Goal: Task Accomplishment & Management: Manage account settings

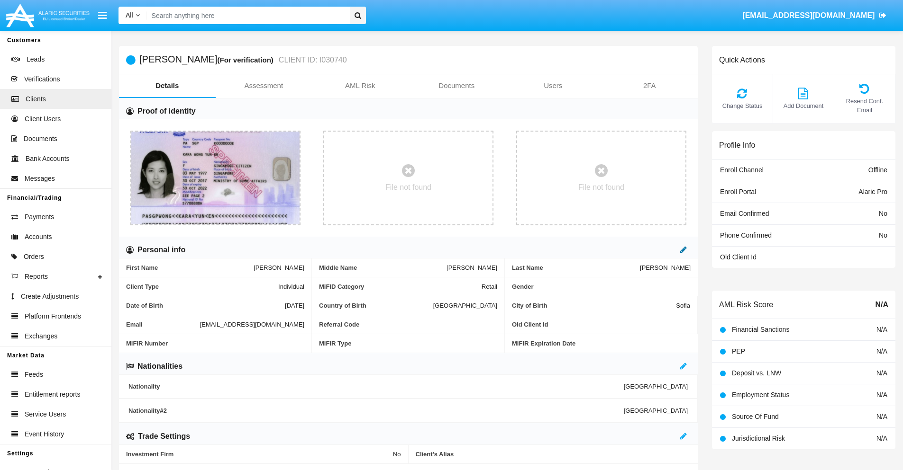
click at [683, 250] on icon at bounding box center [683, 250] width 7 height 8
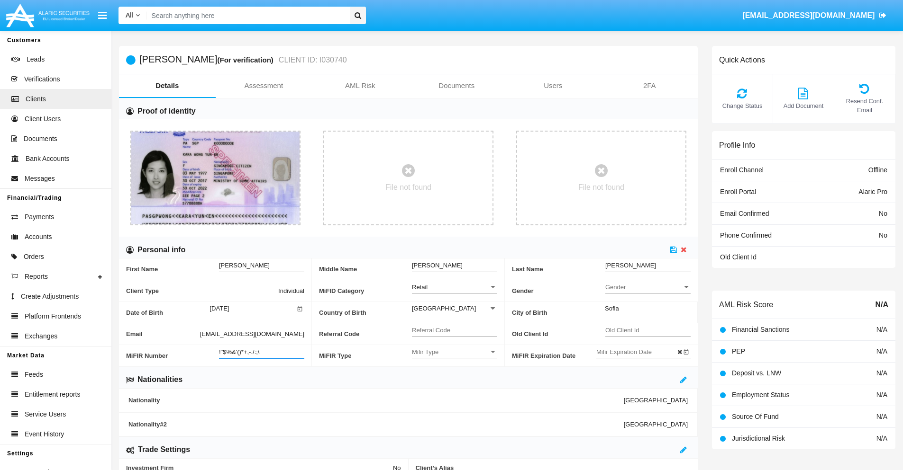
type input "!"$%&'()*+,-./:;\"
click at [673, 250] on icon at bounding box center [673, 250] width 7 height 8
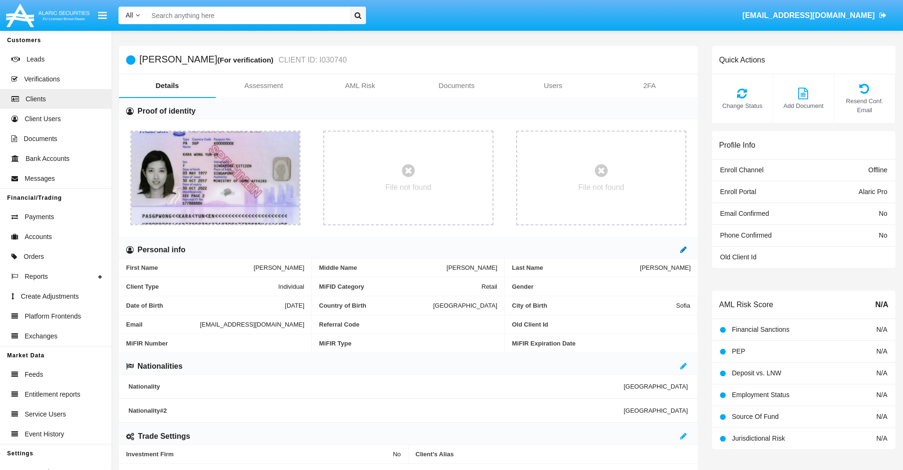
click at [683, 250] on icon at bounding box center [683, 250] width 7 height 8
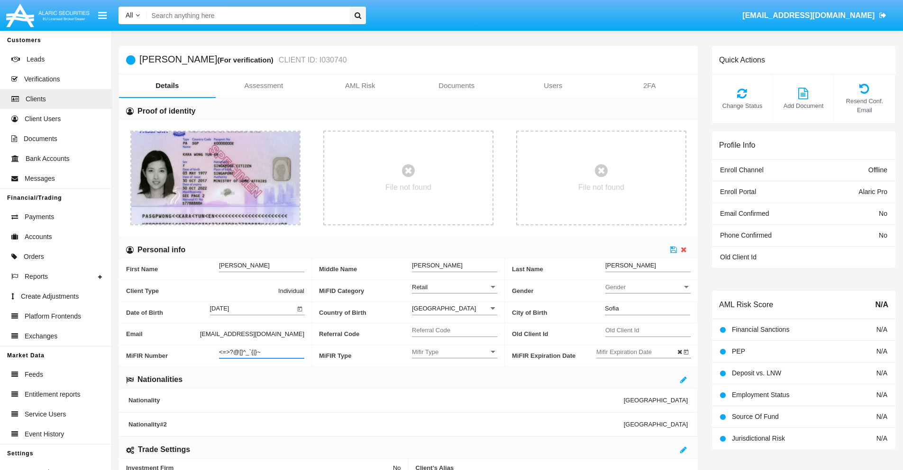
type input "<=>?@[]^_`{|}~"
click at [673, 250] on icon at bounding box center [673, 250] width 7 height 8
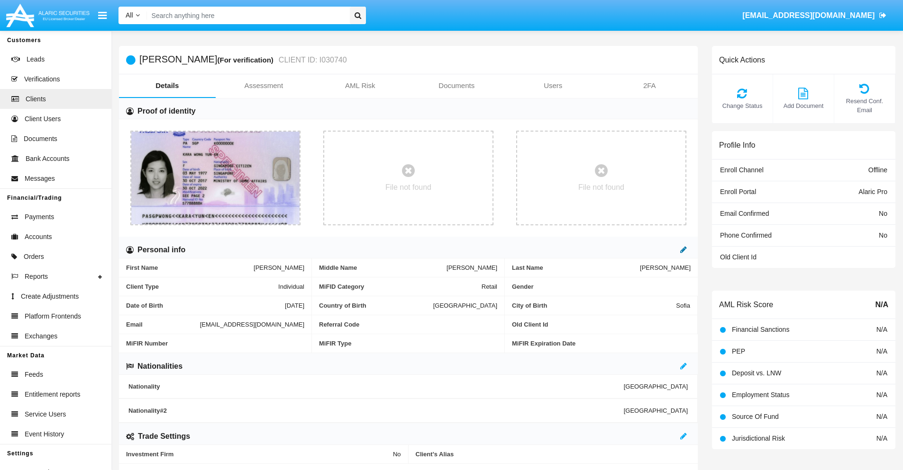
click at [683, 250] on icon at bounding box center [683, 250] width 7 height 8
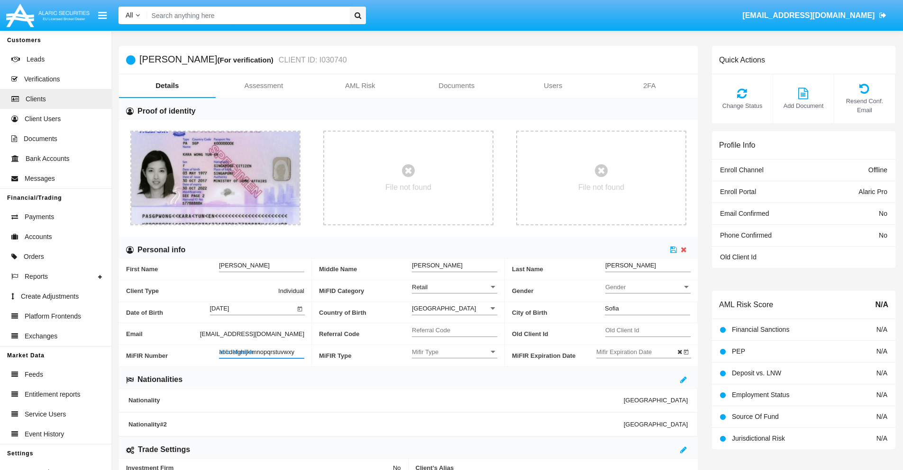
type input "abcdefghijklmnopqrstuvwxyz"
click at [673, 250] on icon at bounding box center [673, 250] width 7 height 8
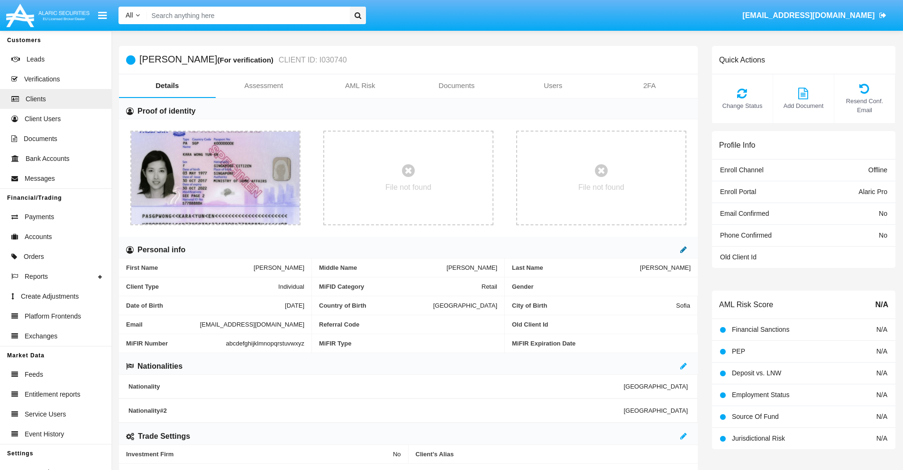
click at [683, 250] on icon at bounding box center [683, 250] width 7 height 8
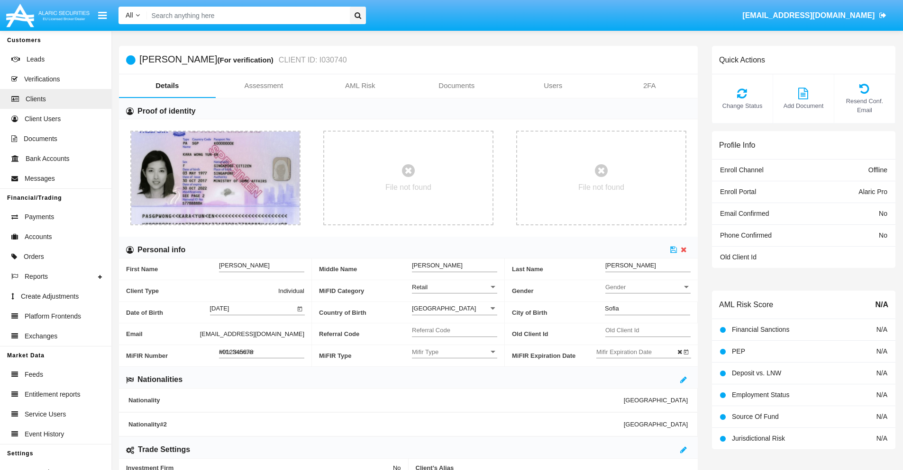
type input "#0123456789"
click at [673, 250] on icon at bounding box center [673, 250] width 7 height 8
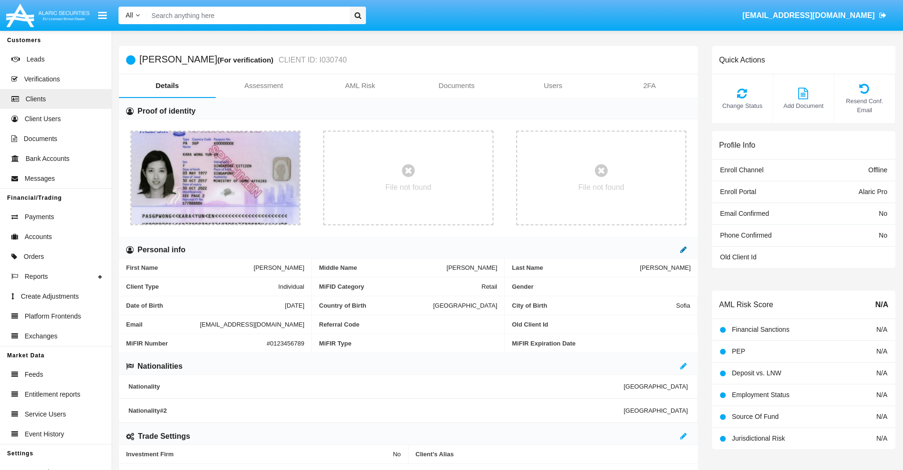
click at [683, 250] on icon at bounding box center [683, 250] width 7 height 8
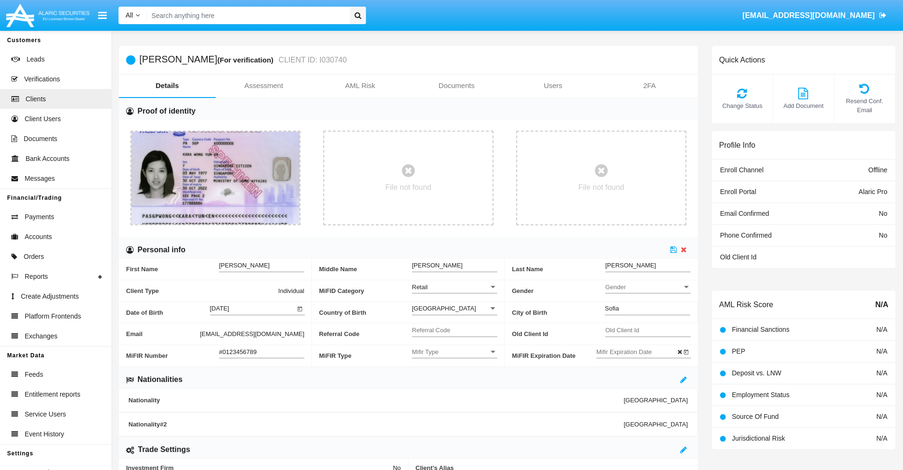
click at [262, 352] on input "#0123456789" at bounding box center [261, 352] width 85 height 8
click at [673, 250] on icon at bounding box center [673, 250] width 7 height 8
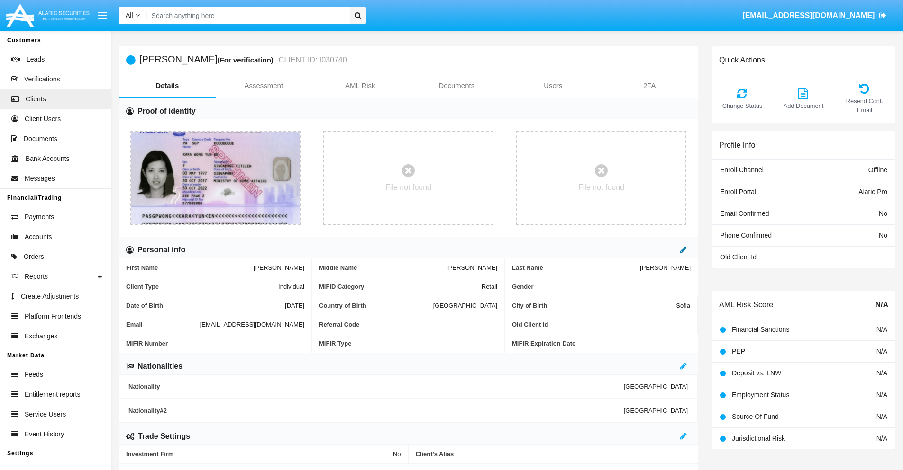
click at [683, 250] on icon at bounding box center [683, 250] width 7 height 8
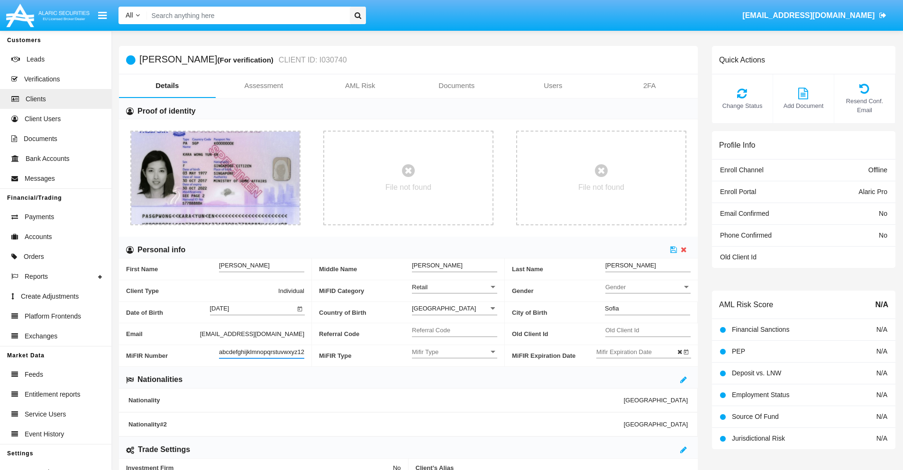
scroll to position [0, 7]
type input "abcdefghijklmnopqrstuvwxyz1234"
click at [673, 250] on icon at bounding box center [673, 250] width 7 height 8
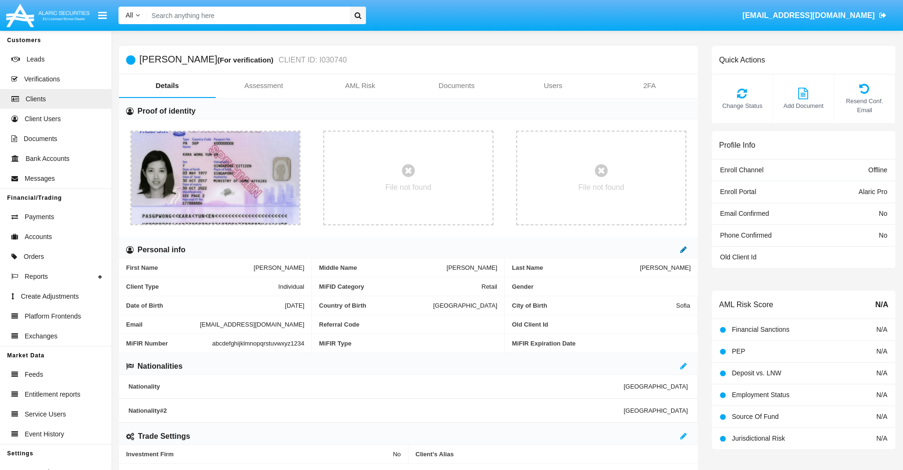
click at [683, 250] on icon at bounding box center [683, 250] width 7 height 8
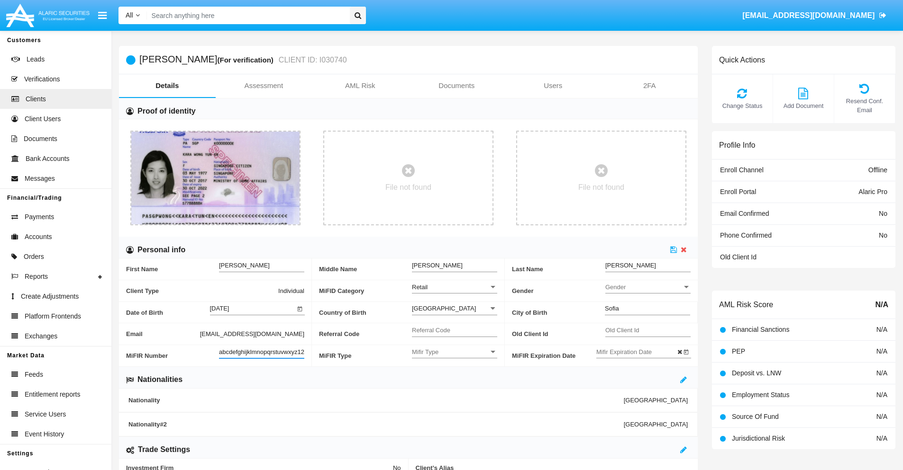
scroll to position [0, 10]
type input "abcdefghijklmnopqrstuvwxyz12345"
click at [673, 250] on icon at bounding box center [673, 250] width 7 height 8
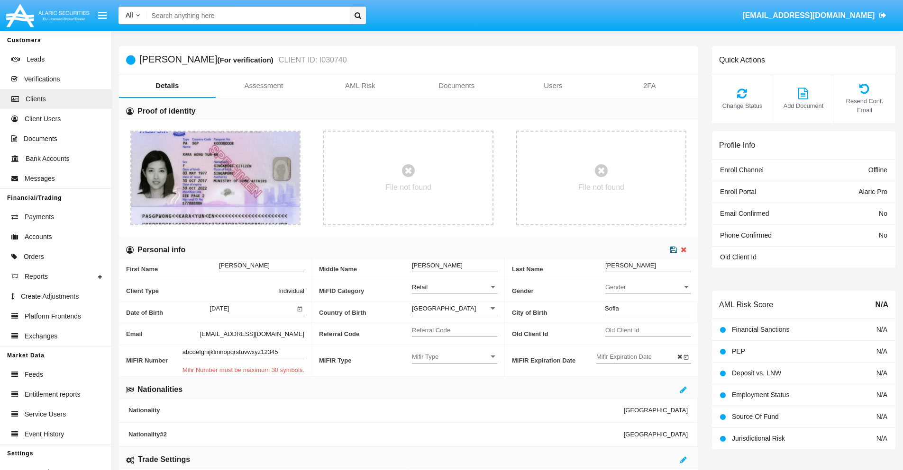
scroll to position [0, 0]
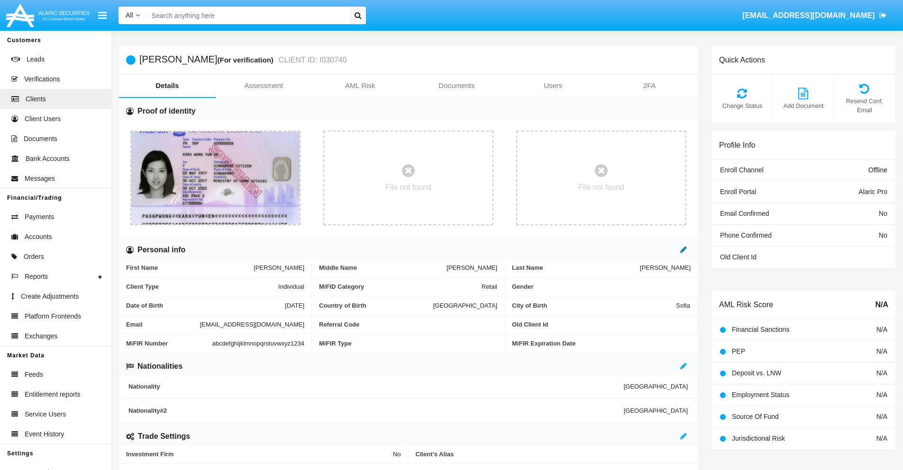
click at [683, 250] on icon at bounding box center [683, 250] width 7 height 8
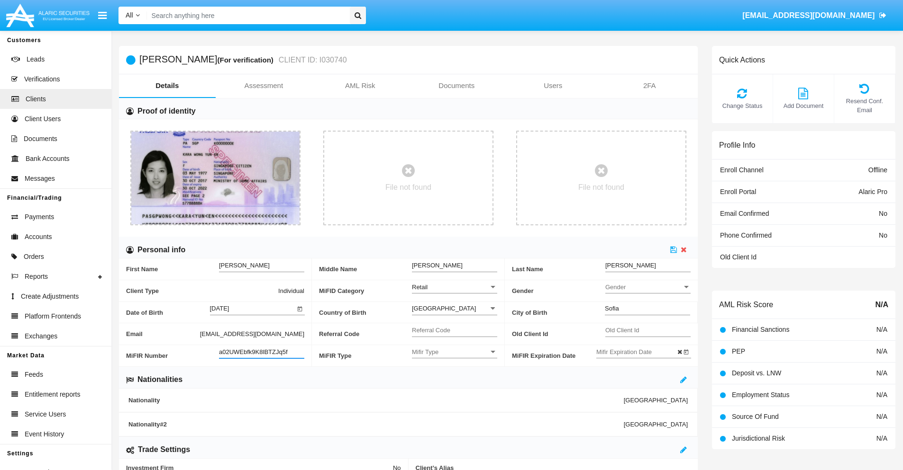
type input "a02UWEbfk9K8lBTZJq5f"
click at [454, 352] on span "Mifir Type" at bounding box center [450, 352] width 77 height 8
click at [454, 376] on span "CONCAT" at bounding box center [454, 376] width 85 height 18
click at [638, 352] on input "Mifir Expiration Date" at bounding box center [638, 352] width 85 height 8
click at [624, 192] on span "[DATE]" at bounding box center [616, 194] width 21 height 8
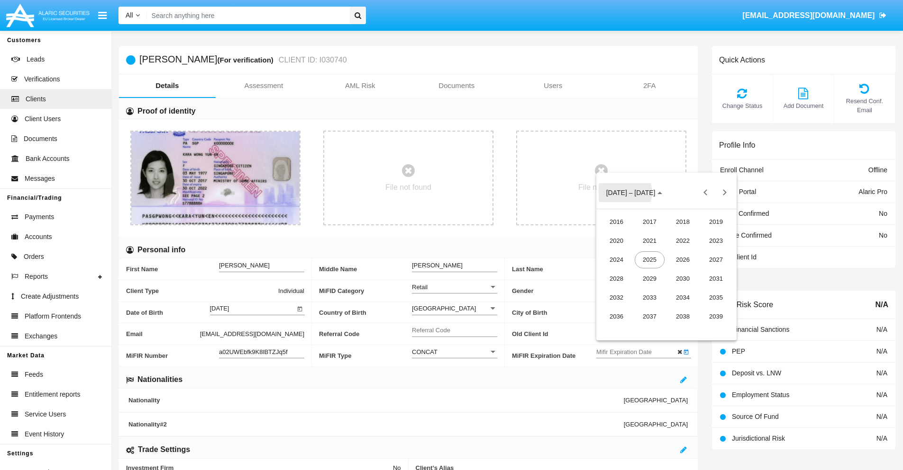
click at [682, 279] on div "2030" at bounding box center [683, 279] width 30 height 17
click at [616, 241] on div "JAN" at bounding box center [616, 241] width 30 height 17
click at [647, 253] on div "1" at bounding box center [647, 252] width 17 height 17
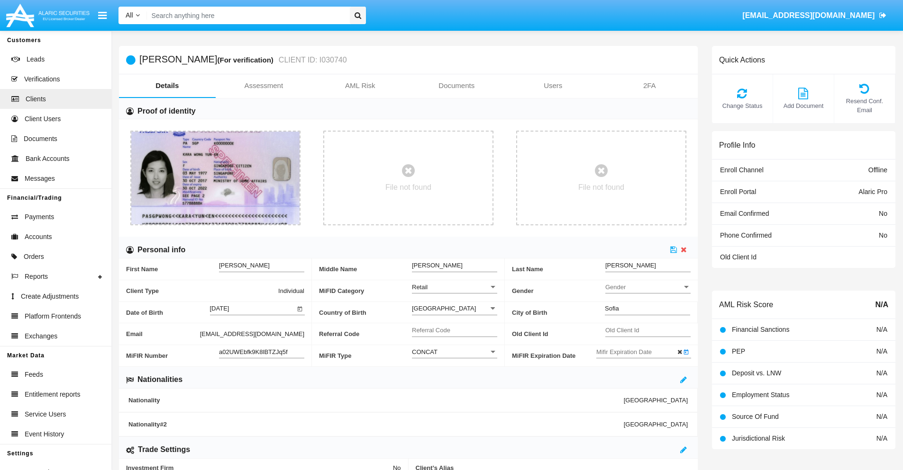
type input "[DATE]"
click at [673, 250] on icon at bounding box center [673, 250] width 7 height 8
